Goal: Transaction & Acquisition: Purchase product/service

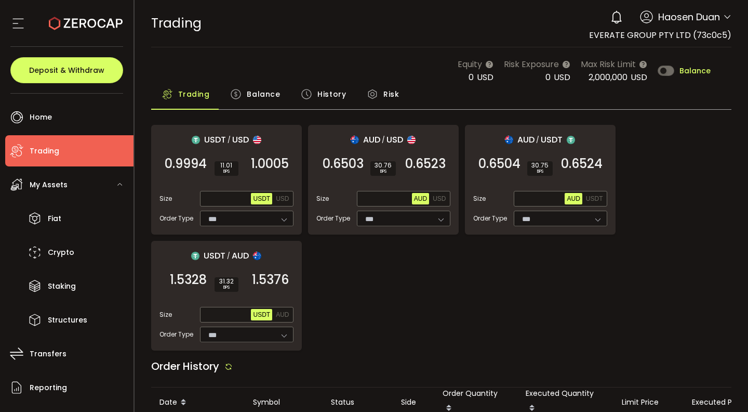
type input "***"
click at [401, 59] on div "Equity 0 USD Risk Exposure 0 USD Max Risk Limit 2,000,000 USD Balance" at bounding box center [441, 71] width 581 height 26
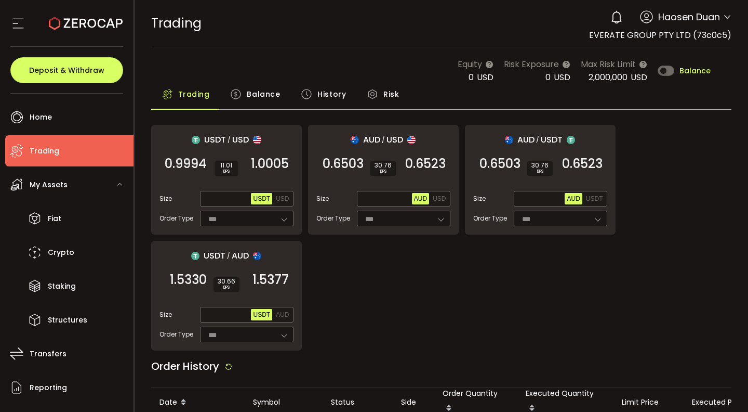
click at [414, 29] on div "TRADING Buy Power $0.00 USD Trading Trading Your verification is pending 0 Haos…" at bounding box center [441, 23] width 581 height 47
click at [588, 262] on div "USDT / USD 0.9994 SELL 11.01 BPS 1.0005 BUY Size Max USDT USD Order Type *** FO…" at bounding box center [441, 238] width 581 height 226
